Goal: Check status: Check status

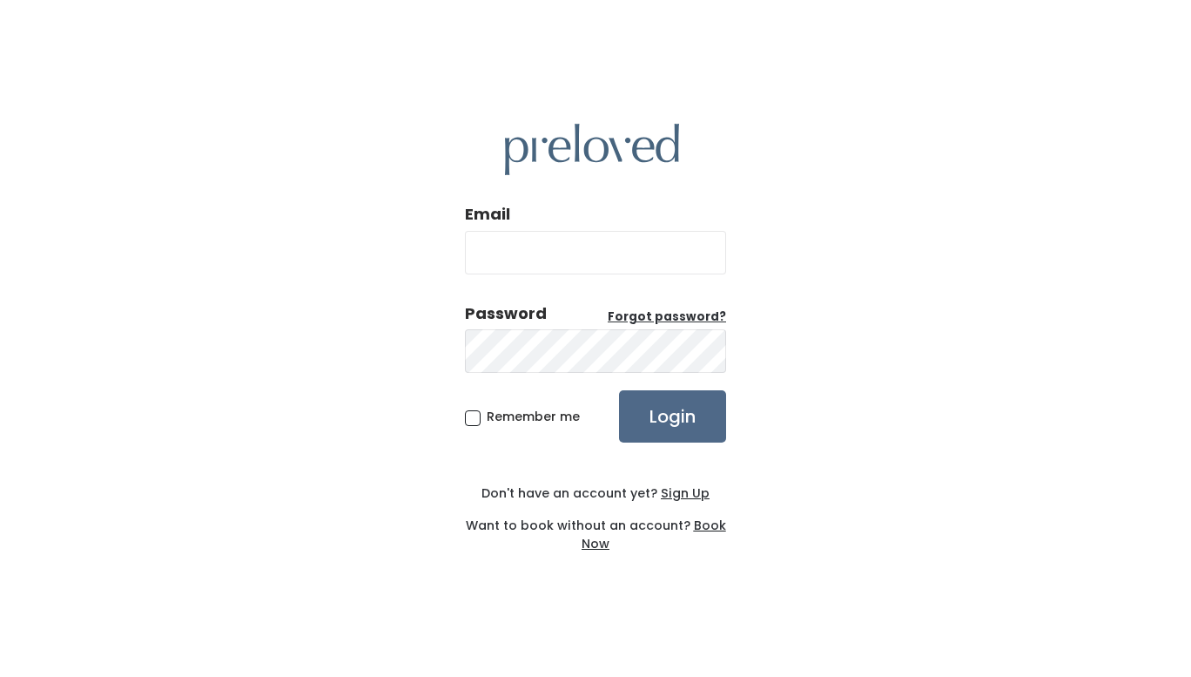
click at [655, 248] on input "Email" at bounding box center [595, 253] width 261 height 44
type input "[EMAIL_ADDRESS][DOMAIN_NAME]"
click at [619, 390] on input "Login" at bounding box center [672, 416] width 107 height 52
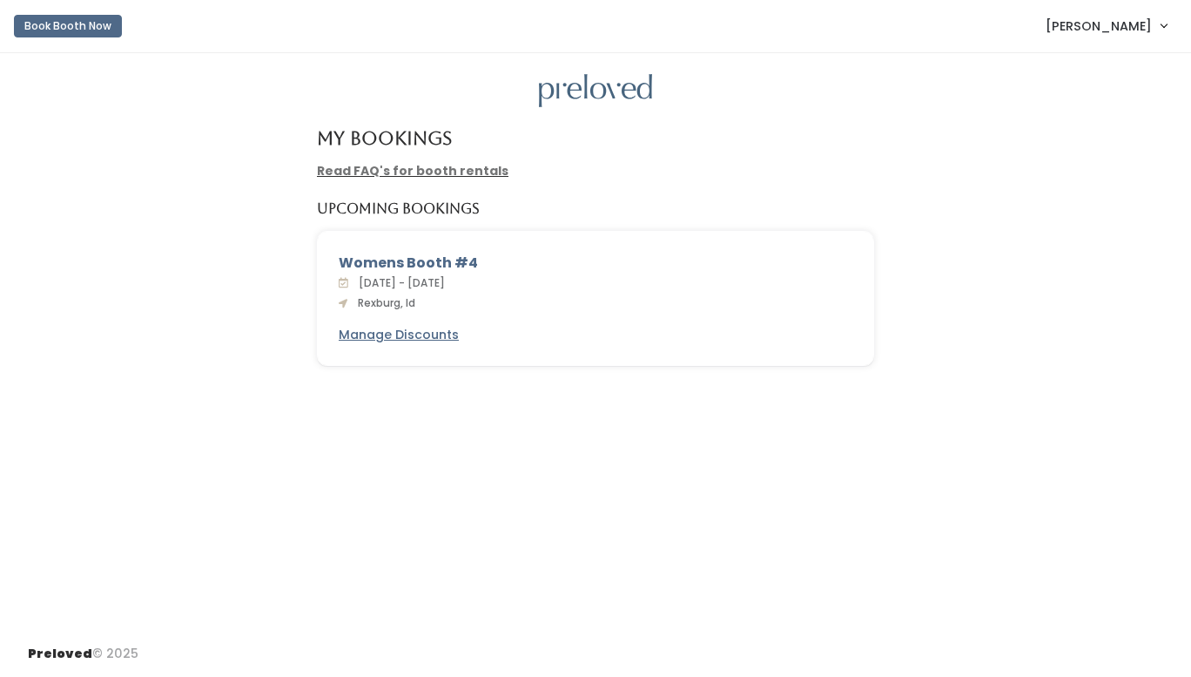
click at [434, 262] on div "Womens Booth #4" at bounding box center [596, 263] width 514 height 21
click at [433, 265] on div "Womens Booth #4" at bounding box center [596, 263] width 514 height 21
click at [414, 131] on h4 "My Bookings" at bounding box center [384, 138] width 135 height 20
click at [445, 284] on span "[DATE] - [DATE]" at bounding box center [398, 282] width 93 height 15
drag, startPoint x: 361, startPoint y: 280, endPoint x: 522, endPoint y: 282, distance: 160.3
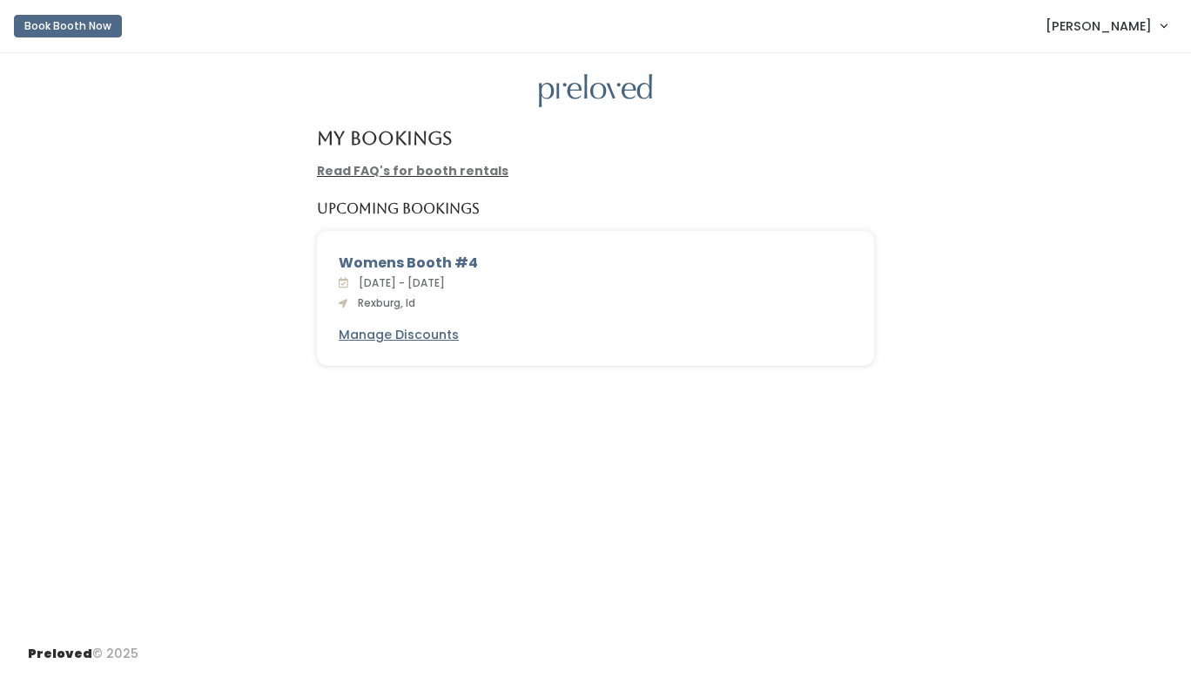
click at [522, 282] on div "[DATE] - [DATE] [GEOGRAPHIC_DATA], [GEOGRAPHIC_DATA]" at bounding box center [596, 292] width 514 height 38
